Goal: Task Accomplishment & Management: Manage account settings

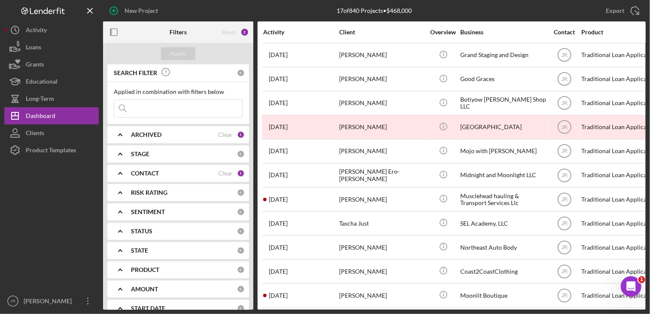
click at [148, 175] on b "CONTACT" at bounding box center [145, 173] width 28 height 7
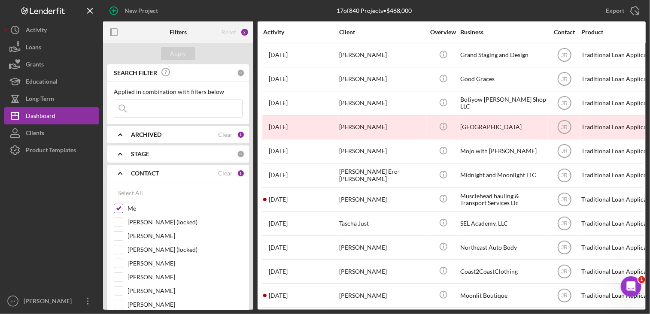
click at [116, 206] on input "Me" at bounding box center [118, 208] width 9 height 9
checkbox input "false"
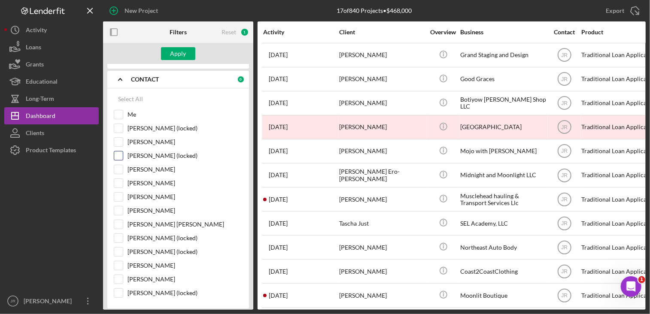
scroll to position [92, 0]
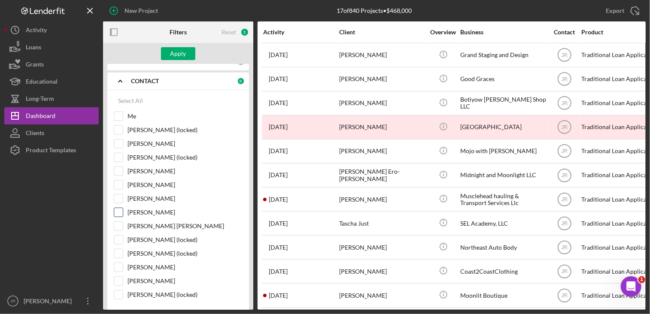
click at [121, 211] on input "[PERSON_NAME]" at bounding box center [118, 212] width 9 height 9
checkbox input "true"
click at [175, 53] on div "Apply" at bounding box center [178, 53] width 16 height 13
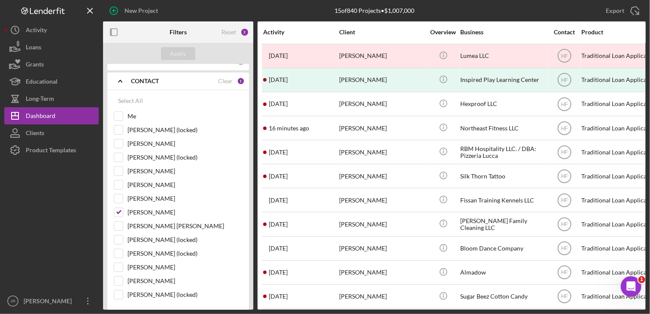
scroll to position [70, 0]
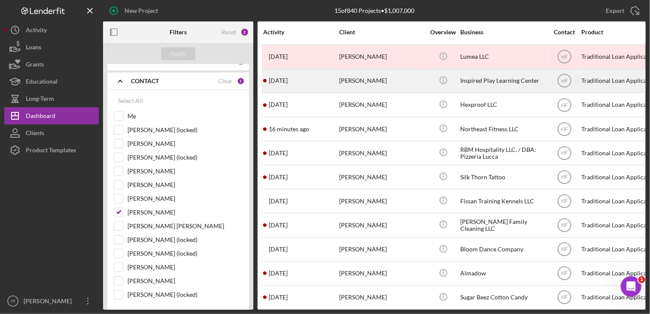
click at [476, 87] on div "Inspired Play Learning Center" at bounding box center [503, 81] width 86 height 23
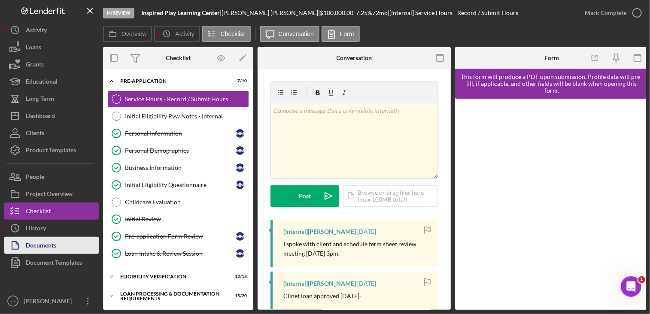
click at [60, 242] on button "Documents" at bounding box center [51, 245] width 94 height 17
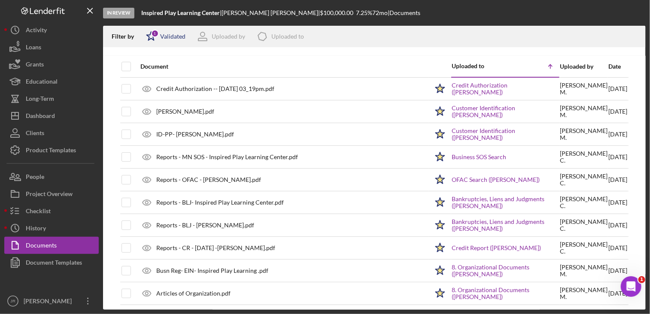
click at [167, 33] on div "Validated" at bounding box center [172, 36] width 25 height 7
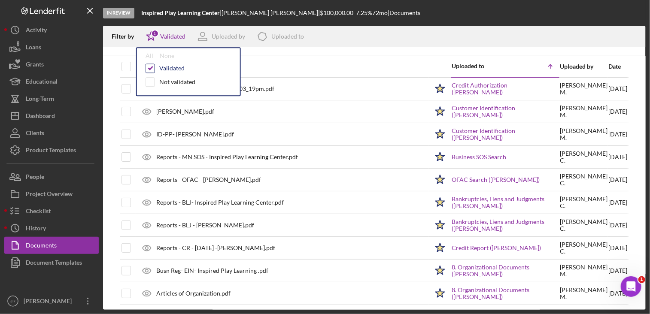
click at [151, 69] on input "checkbox" at bounding box center [150, 68] width 9 height 9
checkbox input "false"
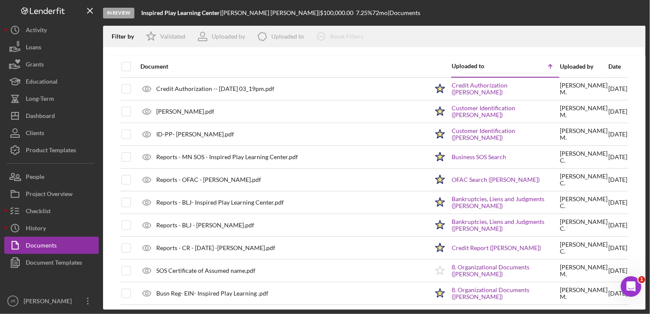
click at [479, 26] on div "Filter by Icon/Star Validated Uploaded by Icon/Product Uploaded to Icon/Clear A…" at bounding box center [374, 36] width 542 height 21
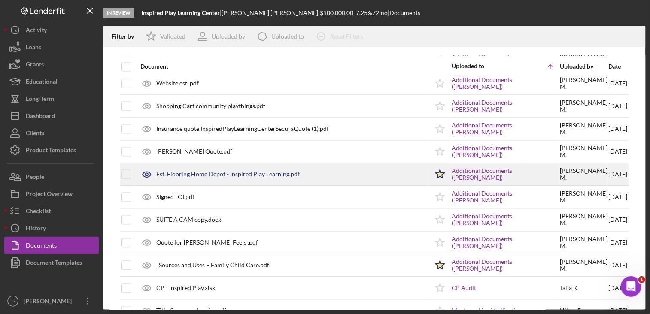
scroll to position [894, 0]
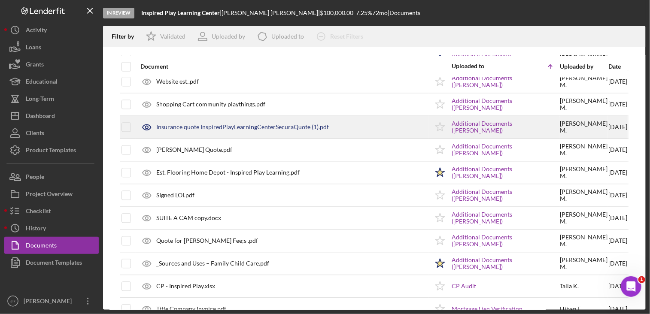
click at [252, 116] on div "Insurance quote InspiredPlayLearningCenterSecuraQuote (1).pdf" at bounding box center [282, 126] width 292 height 21
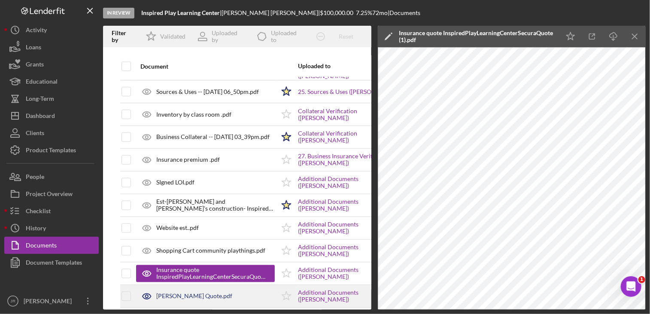
scroll to position [747, 0]
